Goal: Task Accomplishment & Management: Complete application form

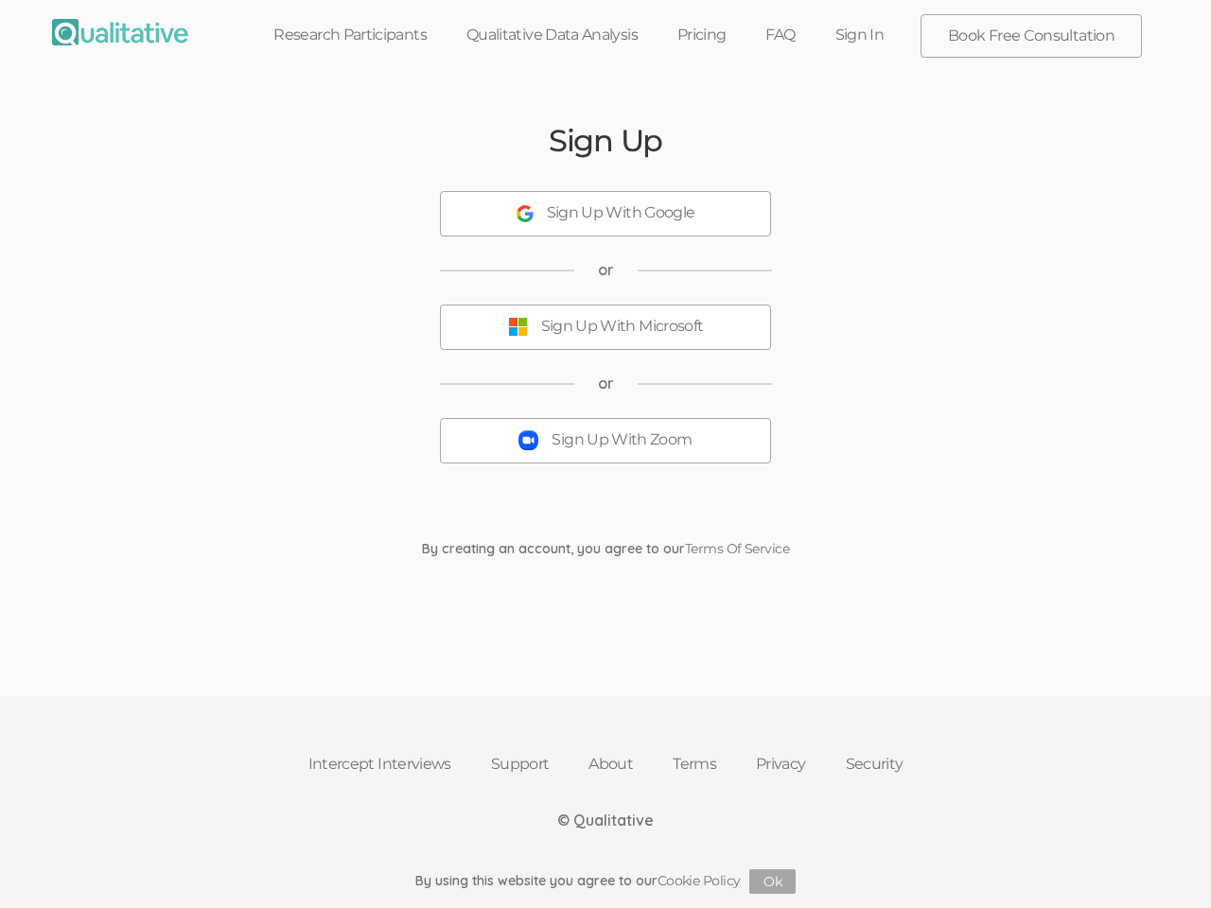
click at [605, 454] on button "Sign Up With Zoom" at bounding box center [605, 440] width 331 height 45
click at [605, 214] on div "Sign Up With Google" at bounding box center [621, 213] width 148 height 22
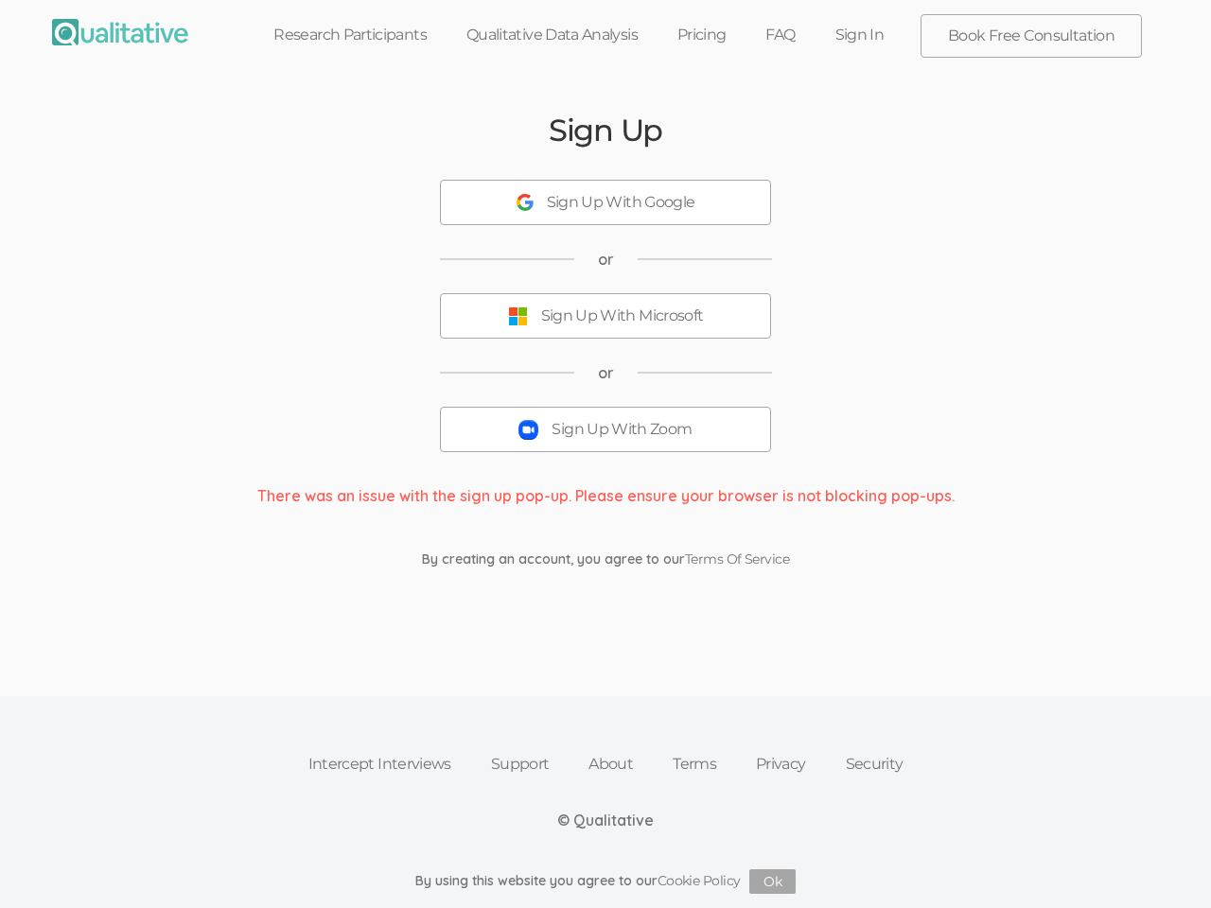
click at [605, 327] on button "Sign Up With Microsoft" at bounding box center [605, 315] width 331 height 45
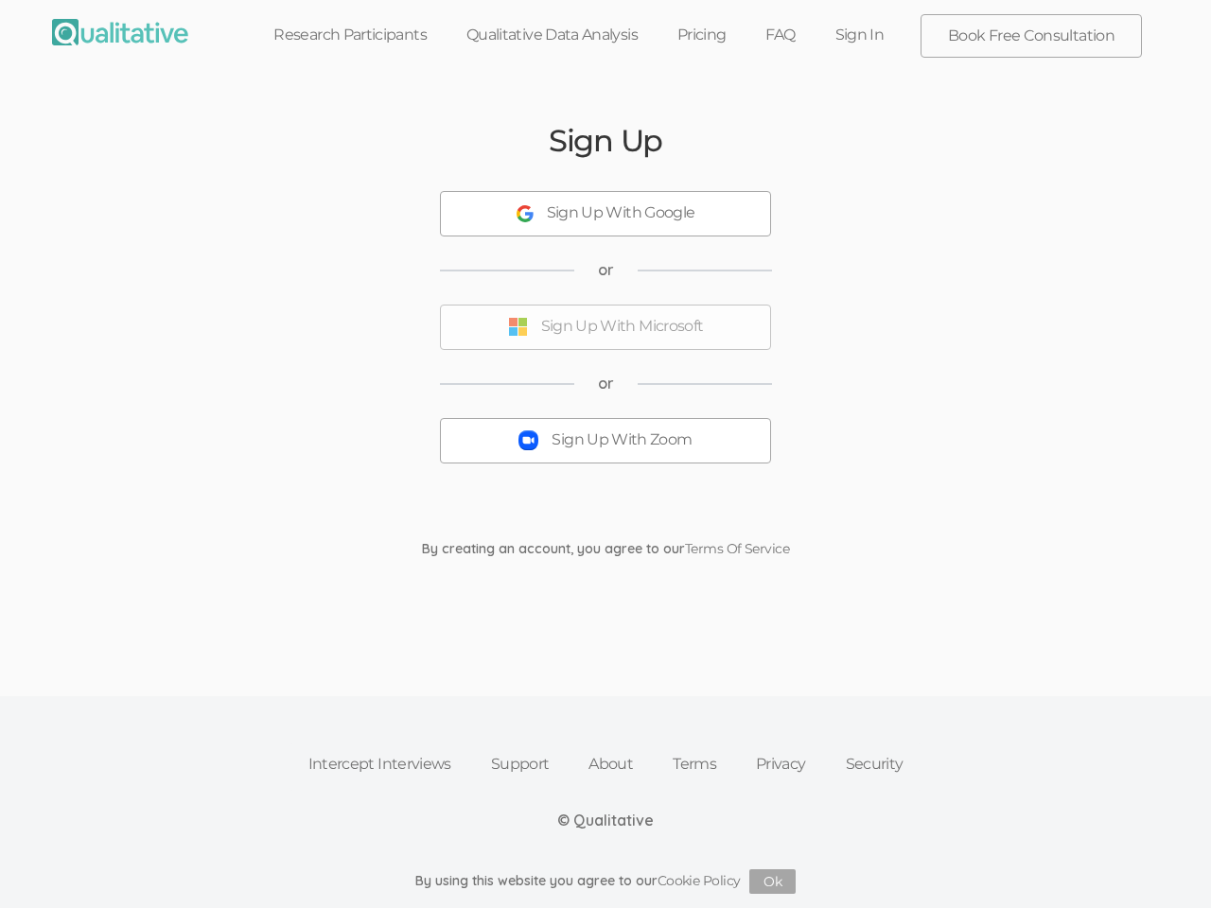
click at [605, 441] on div "Sign Up With Zoom" at bounding box center [621, 440] width 140 height 22
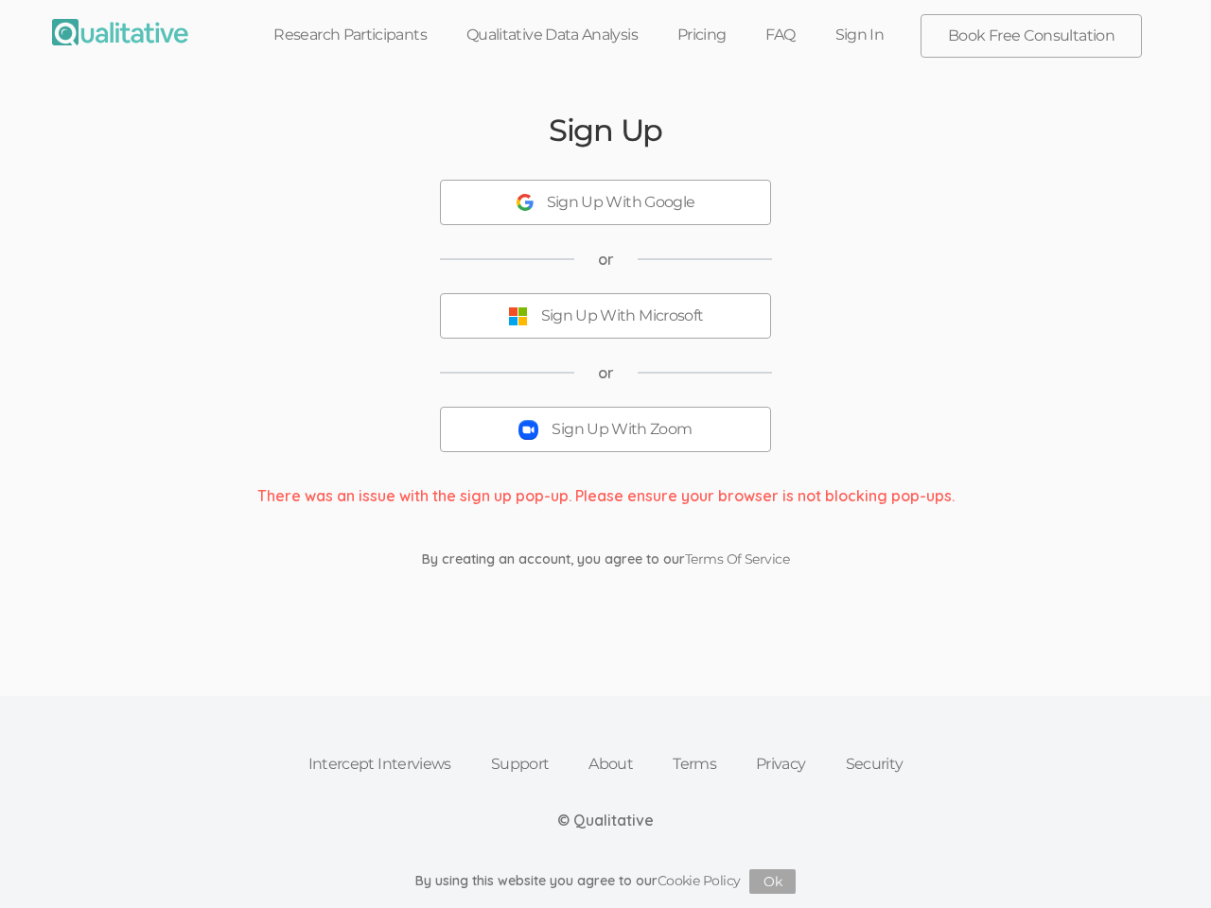
click at [773, 882] on button "Ok" at bounding box center [772, 881] width 46 height 25
